Goal: Navigation & Orientation: Find specific page/section

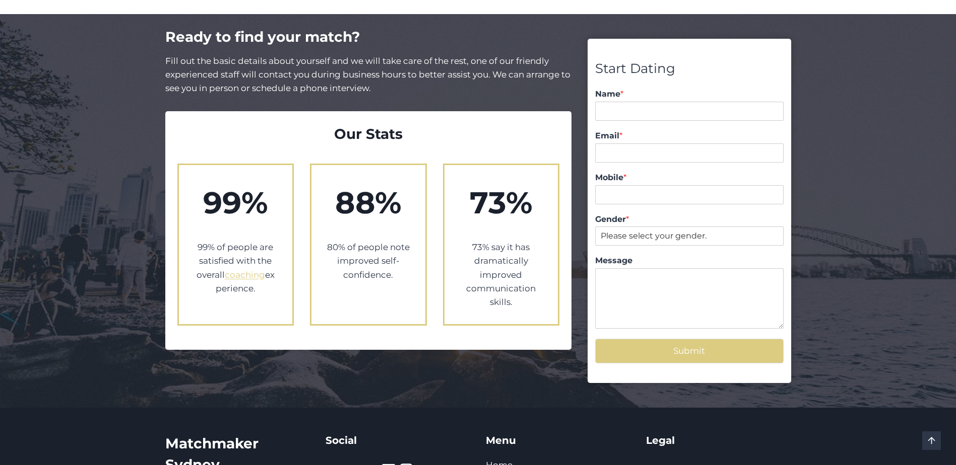
scroll to position [1855, 0]
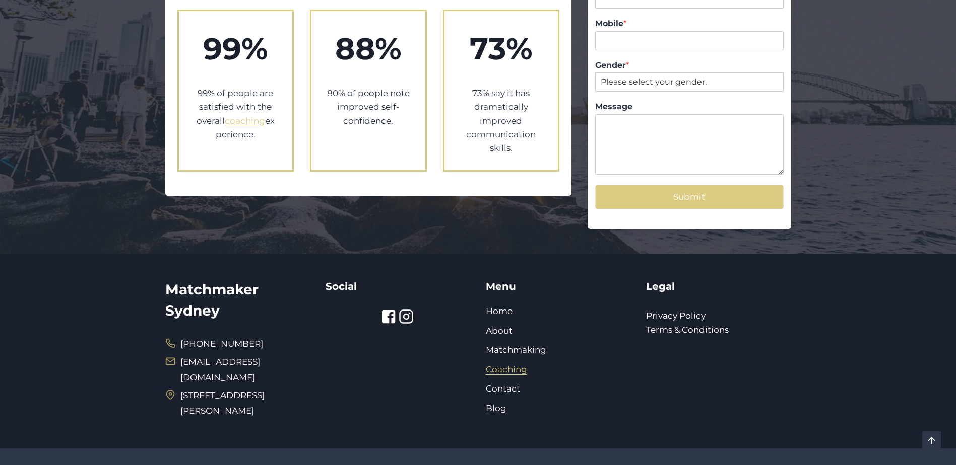
click at [505, 365] on link "Coaching" at bounding box center [506, 370] width 41 height 10
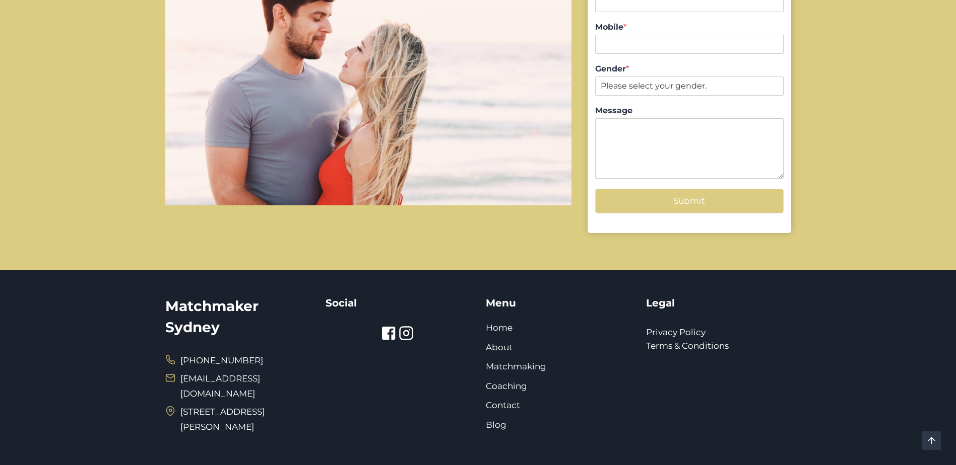
scroll to position [1108, 0]
click at [500, 342] on link "About" at bounding box center [499, 347] width 27 height 10
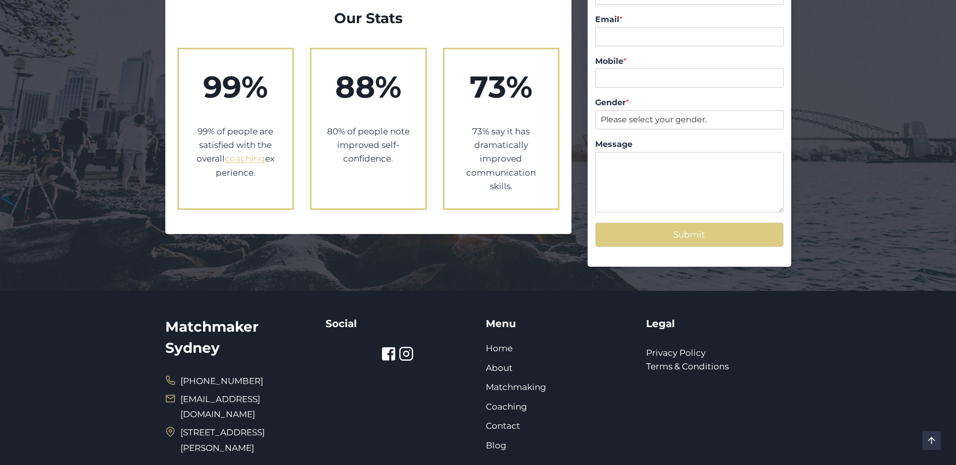
scroll to position [1058, 0]
